Goal: Check status: Check status

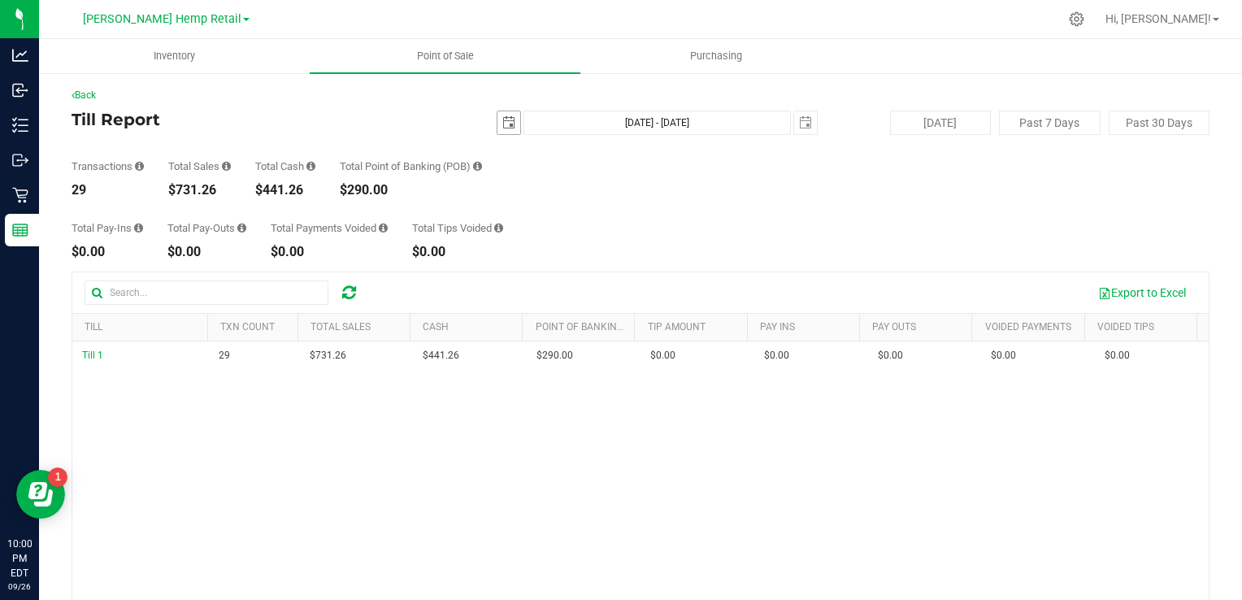
click at [502, 121] on span "select" at bounding box center [508, 122] width 13 height 13
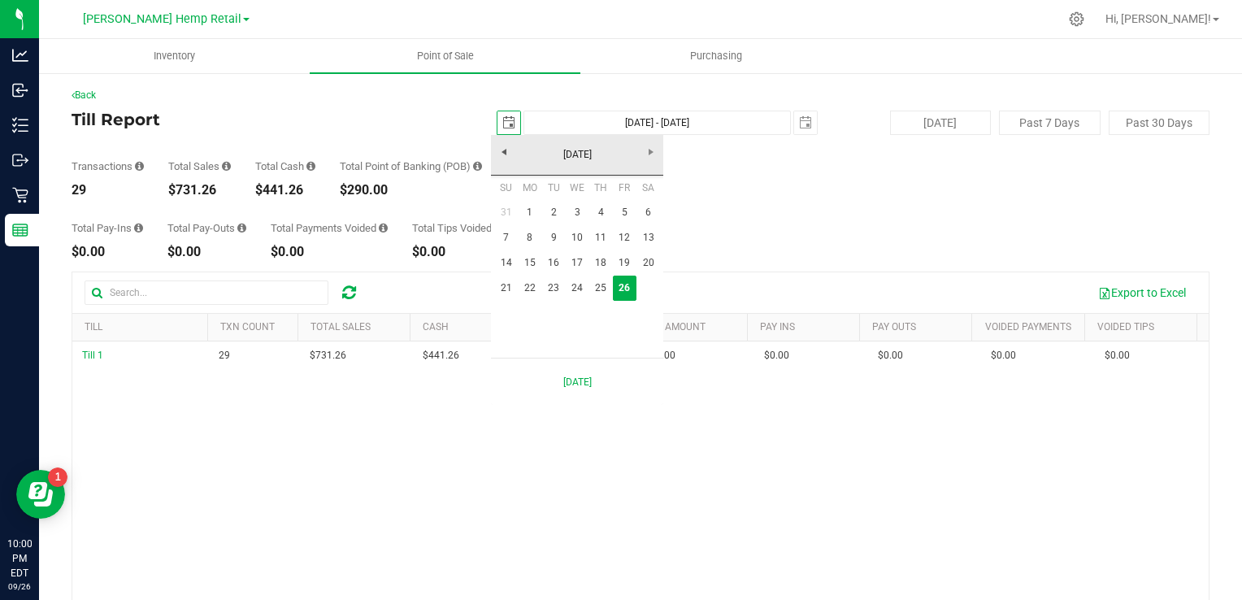
scroll to position [0, 40]
click at [616, 287] on link "26" at bounding box center [625, 288] width 24 height 25
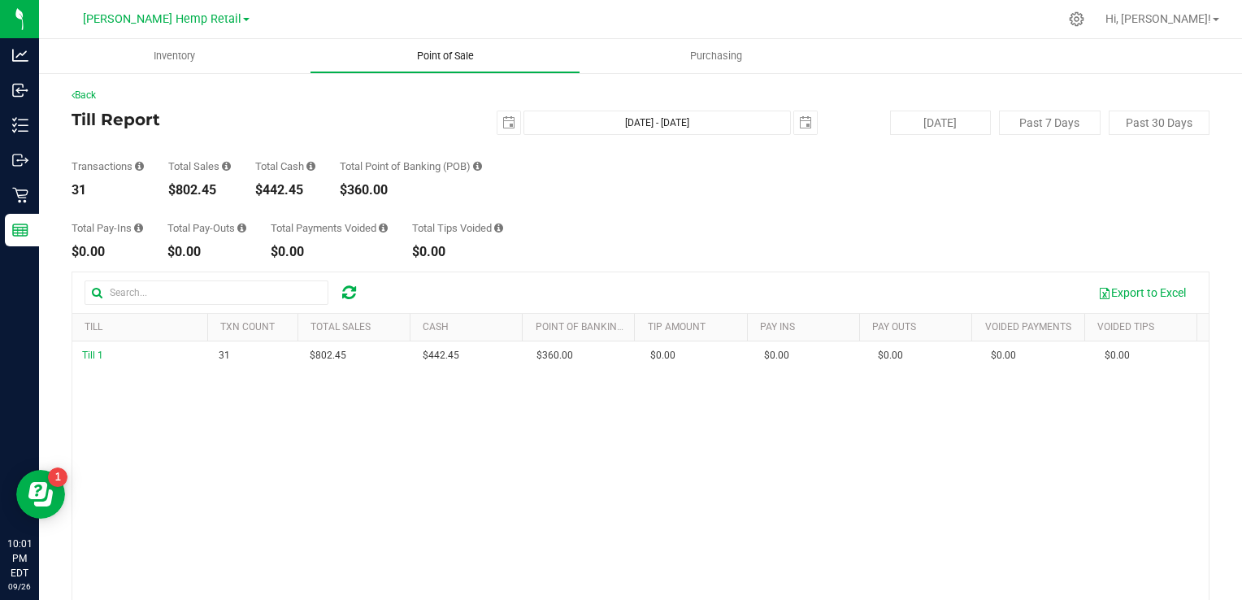
click at [437, 57] on span "Point of Sale" at bounding box center [445, 56] width 101 height 15
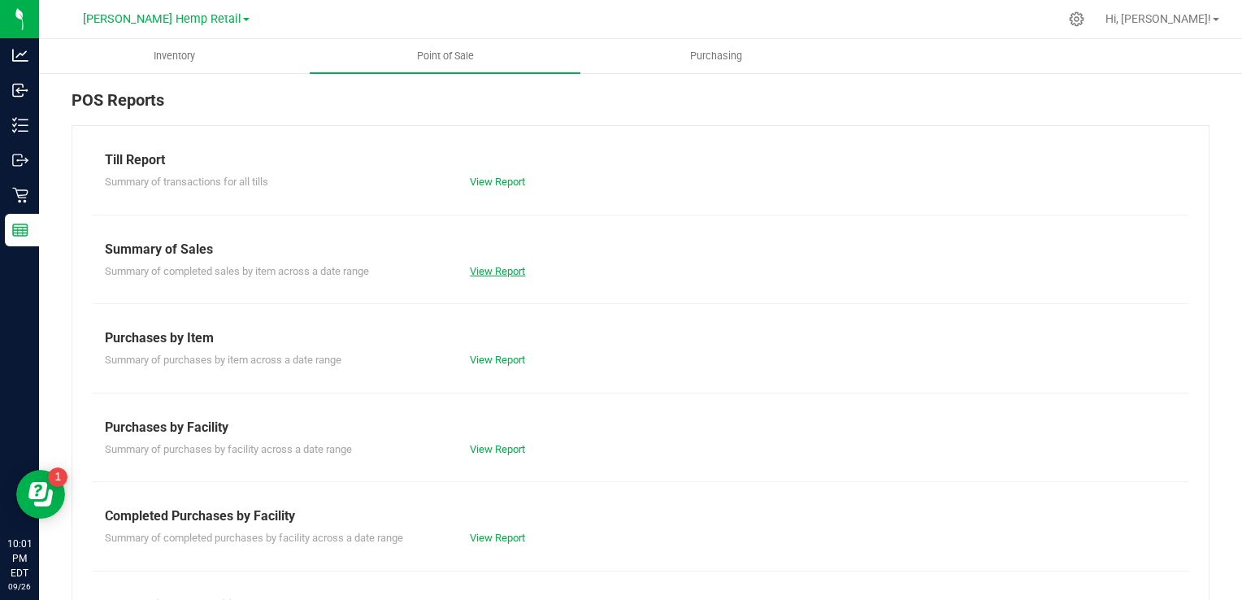
click at [478, 273] on link "View Report" at bounding box center [497, 271] width 55 height 12
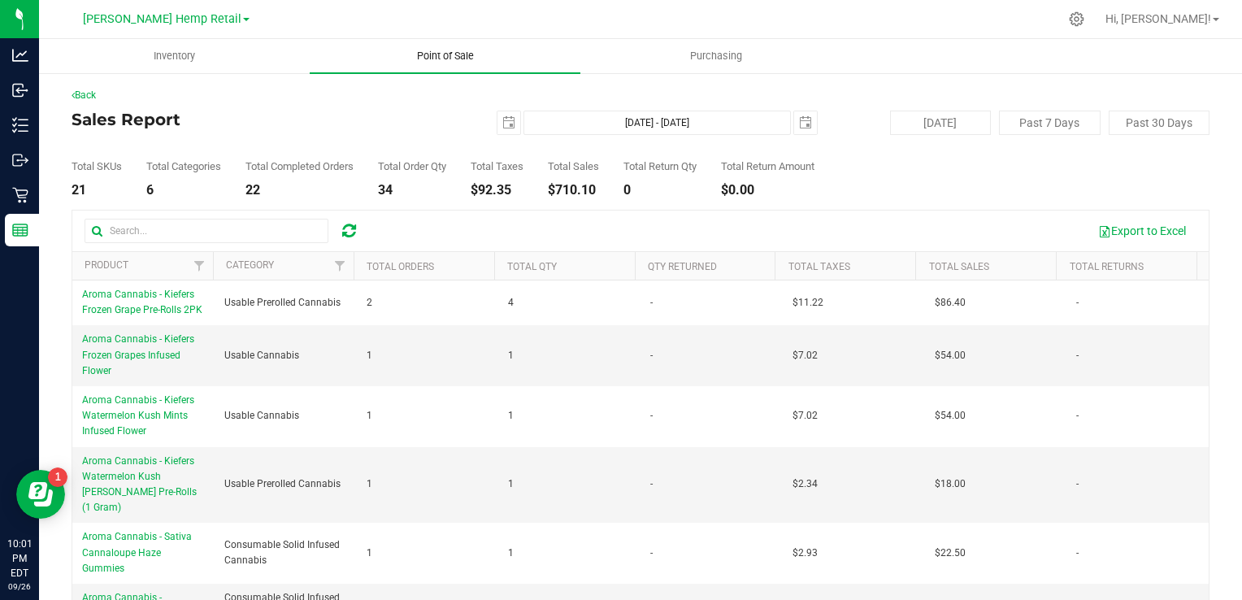
click at [439, 50] on span "Point of Sale" at bounding box center [445, 56] width 101 height 15
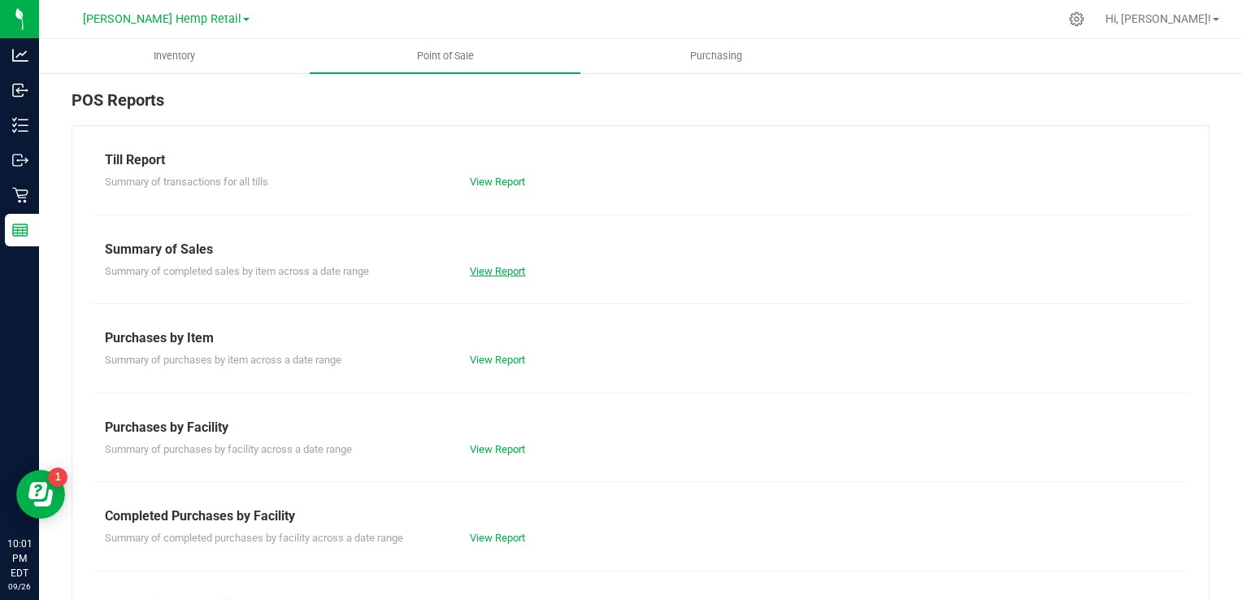
click at [477, 267] on link "View Report" at bounding box center [497, 271] width 55 height 12
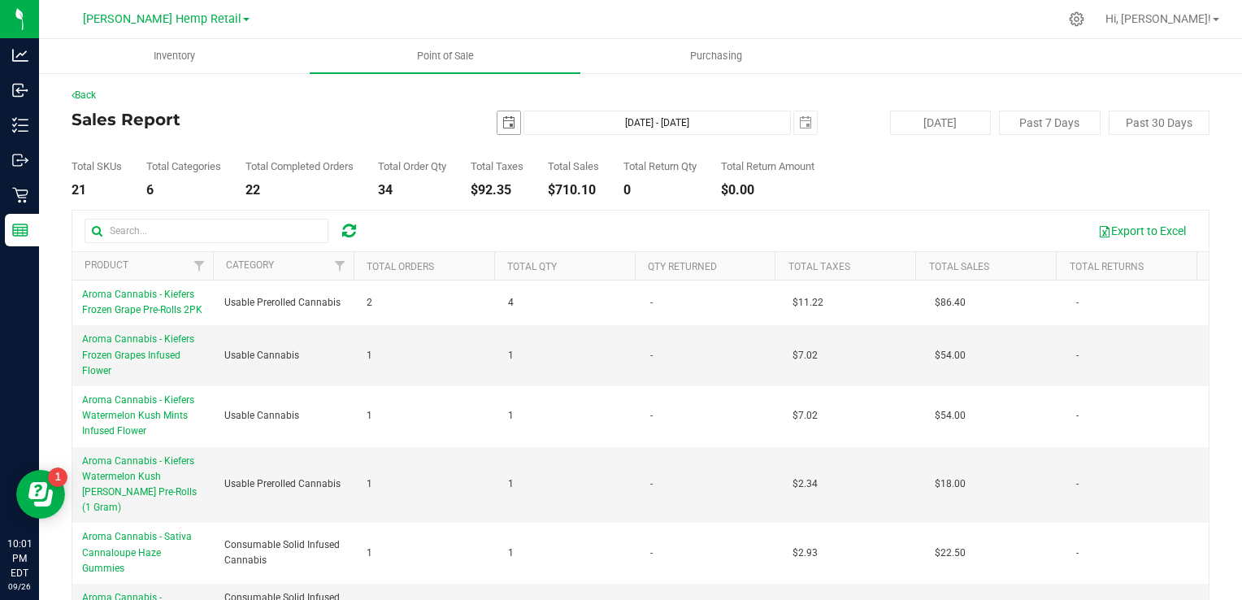
click at [507, 126] on span "select" at bounding box center [508, 122] width 13 height 13
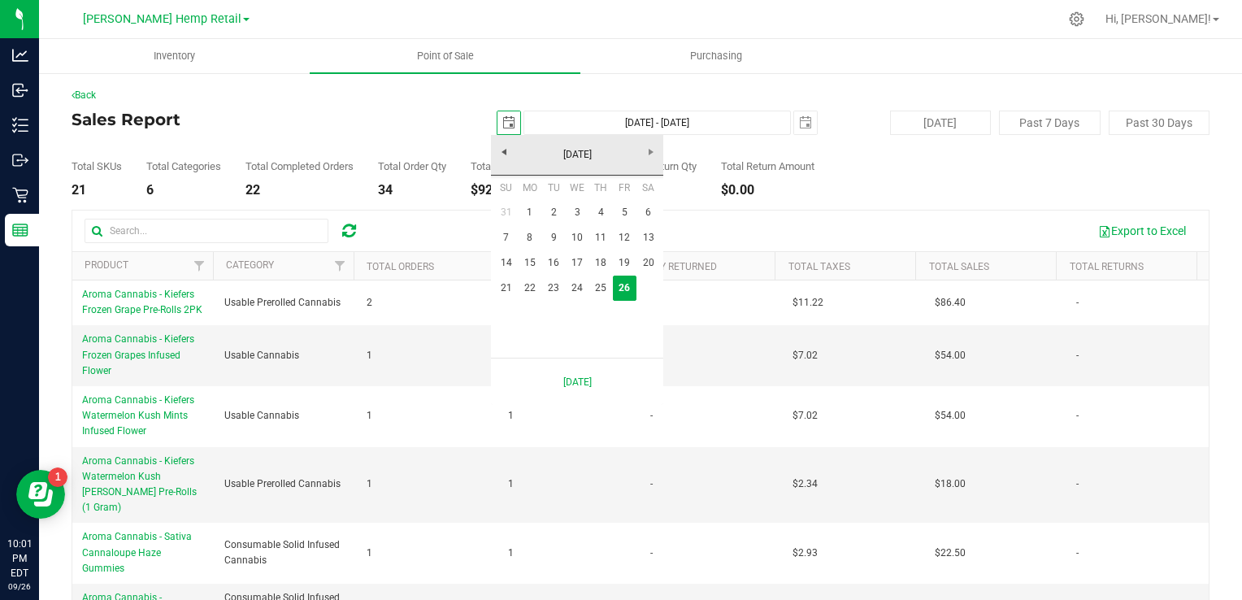
scroll to position [0, 40]
click at [619, 290] on link "26" at bounding box center [625, 288] width 24 height 25
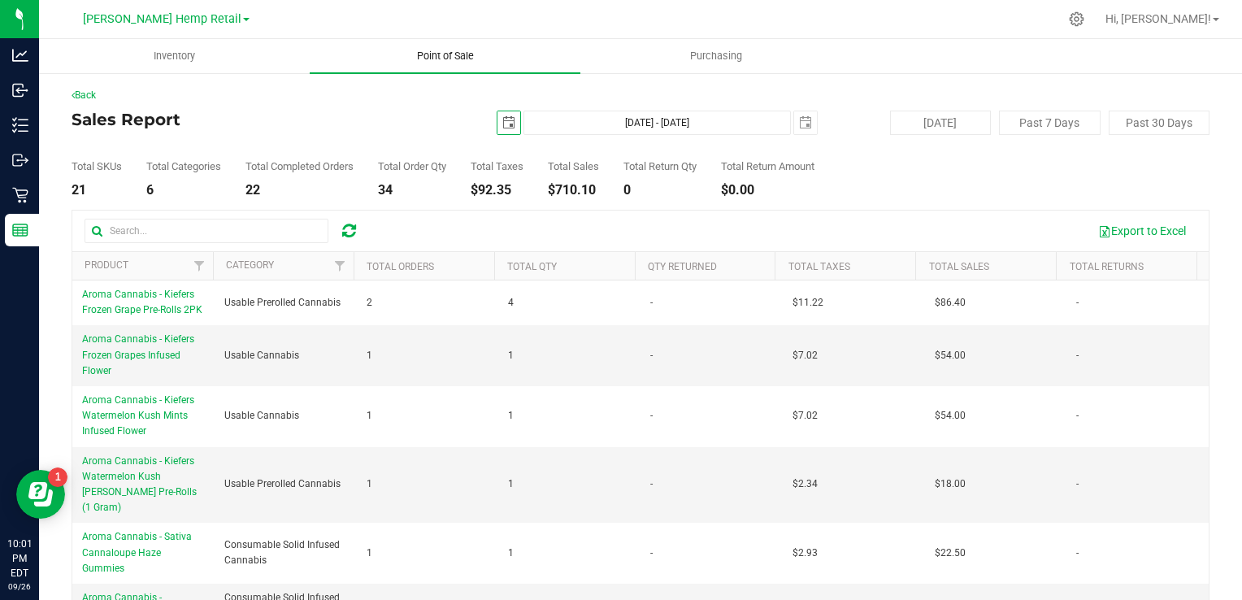
click at [446, 57] on span "Point of Sale" at bounding box center [445, 56] width 101 height 15
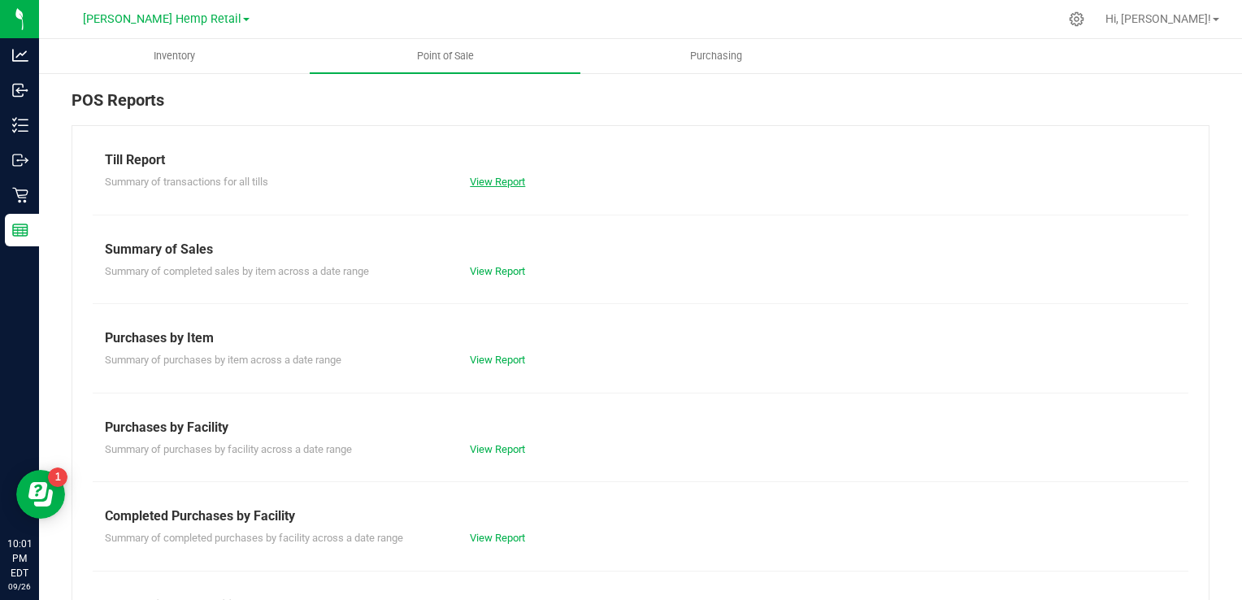
click at [488, 180] on link "View Report" at bounding box center [497, 182] width 55 height 12
